Goal: Check status: Check status

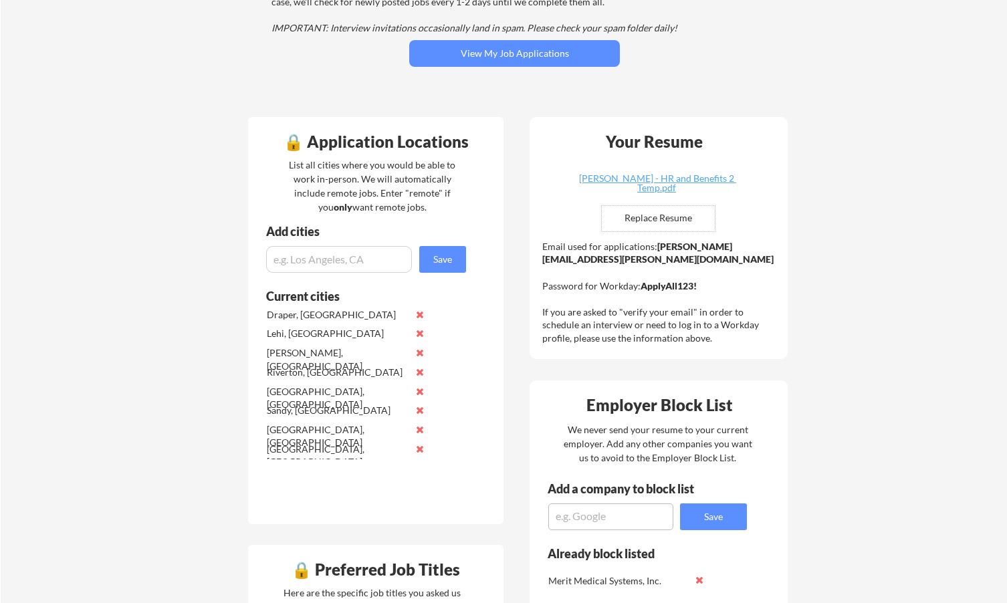
scroll to position [201, 0]
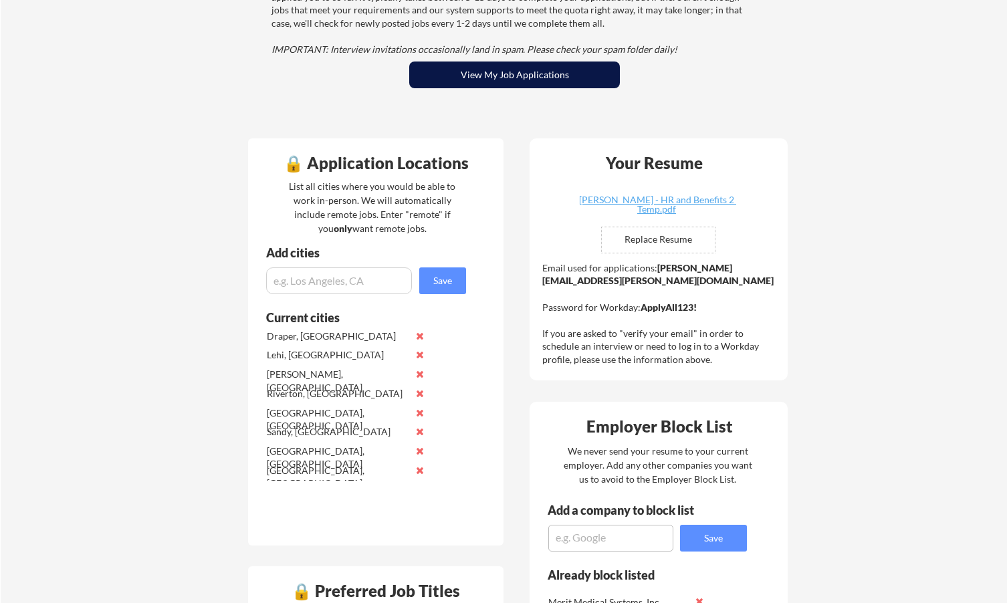
click at [534, 75] on button "View My Job Applications" at bounding box center [514, 75] width 211 height 27
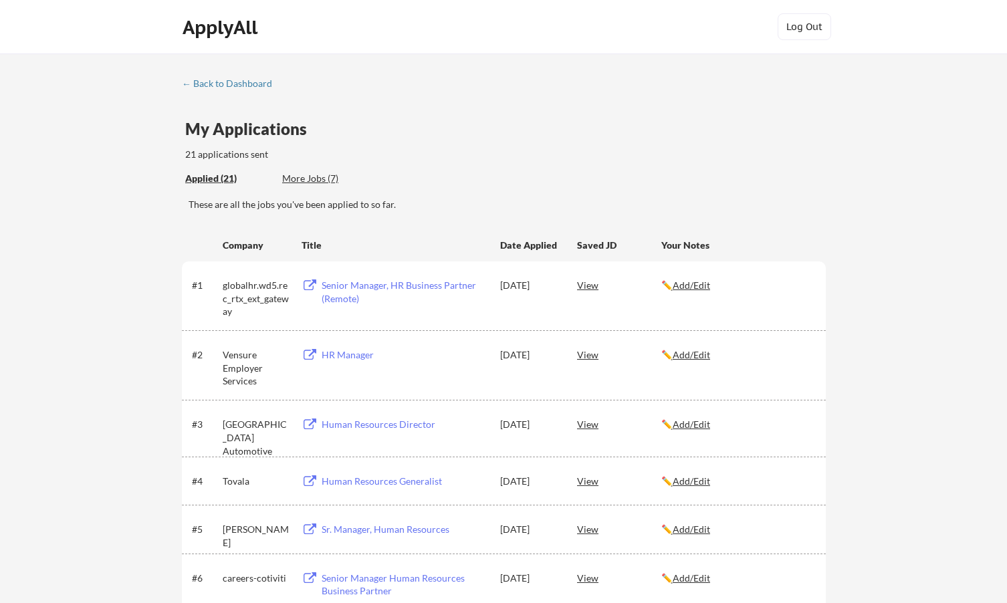
click at [587, 356] on div "View" at bounding box center [619, 354] width 84 height 24
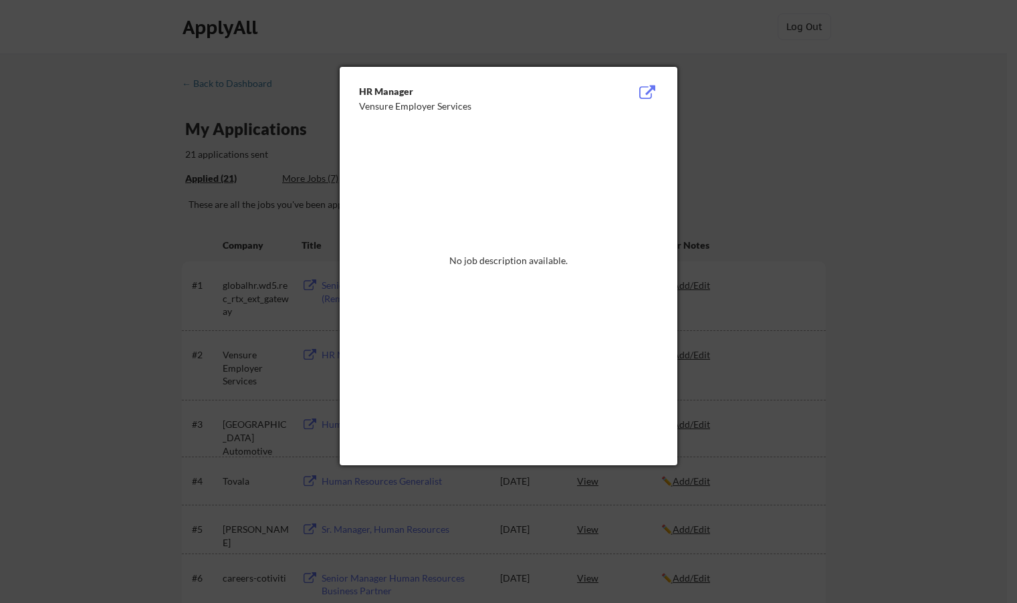
click at [751, 71] on div at bounding box center [508, 301] width 1017 height 603
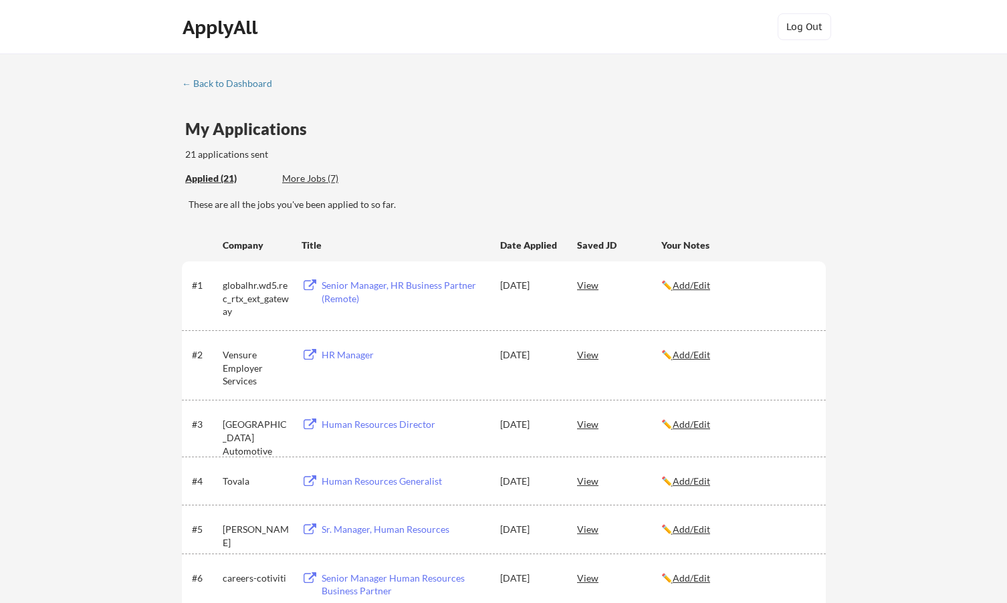
click at [335, 350] on div "HR Manager" at bounding box center [405, 354] width 166 height 13
click at [588, 288] on div "View" at bounding box center [619, 285] width 84 height 24
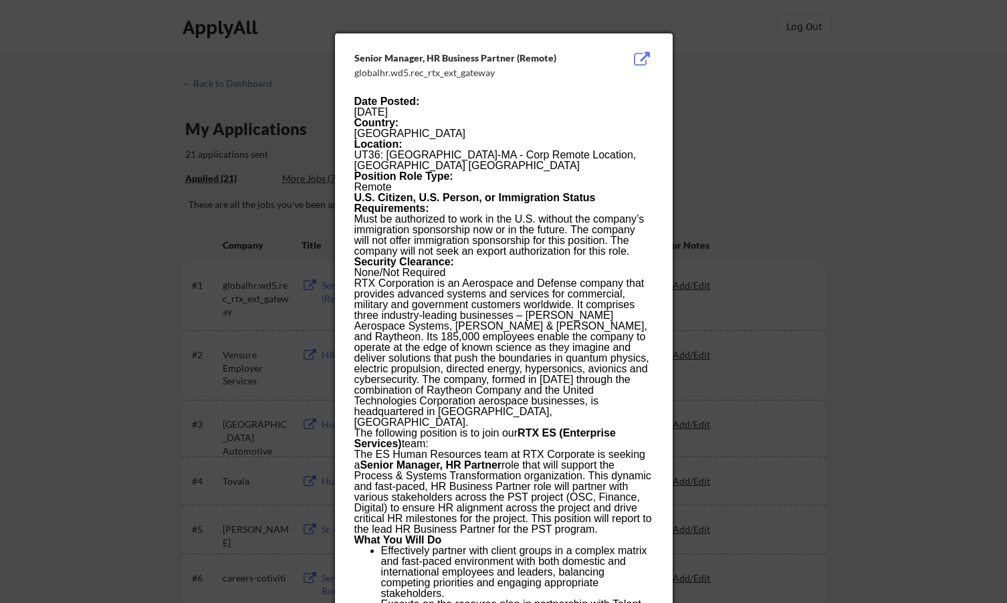
drag, startPoint x: 768, startPoint y: 86, endPoint x: 747, endPoint y: 91, distance: 21.4
click at [768, 86] on div at bounding box center [503, 301] width 1007 height 603
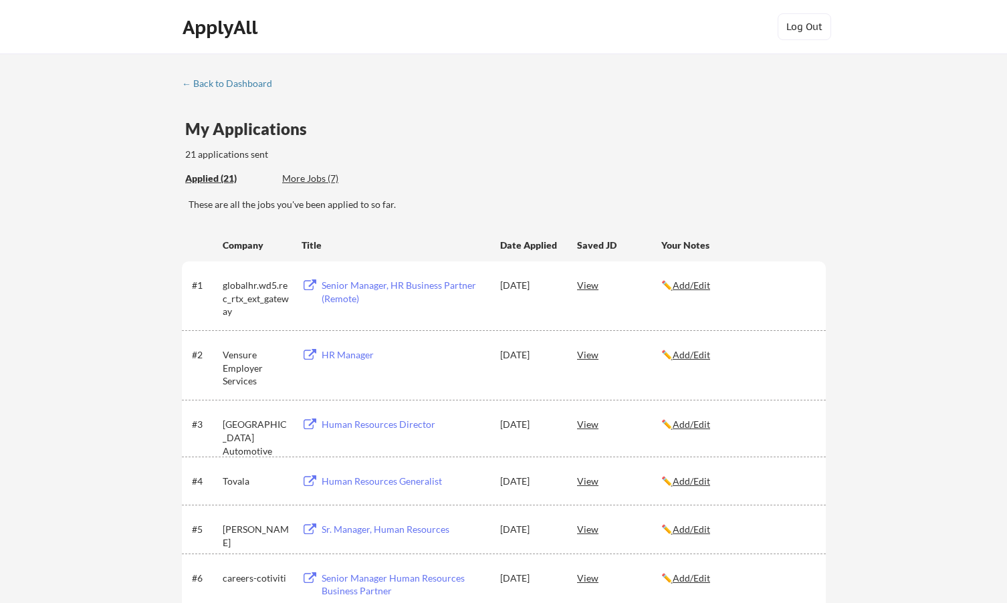
click at [339, 359] on div "HR Manager" at bounding box center [405, 354] width 166 height 13
